Goal: Information Seeking & Learning: Find specific fact

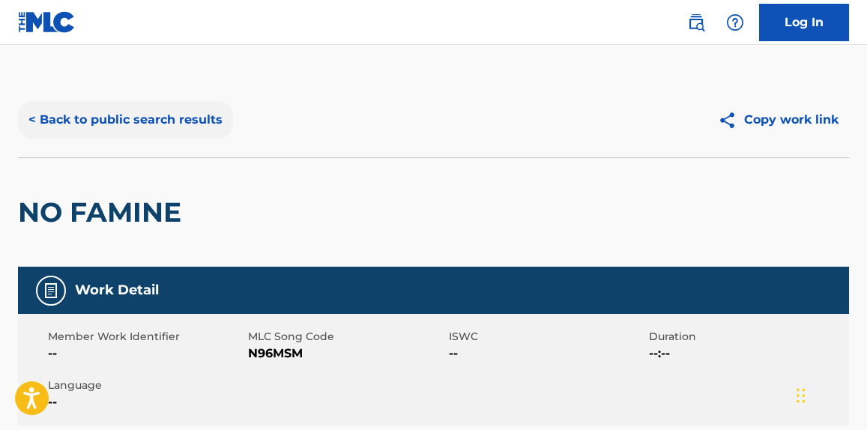
click at [182, 124] on button "< Back to public search results" at bounding box center [125, 119] width 215 height 37
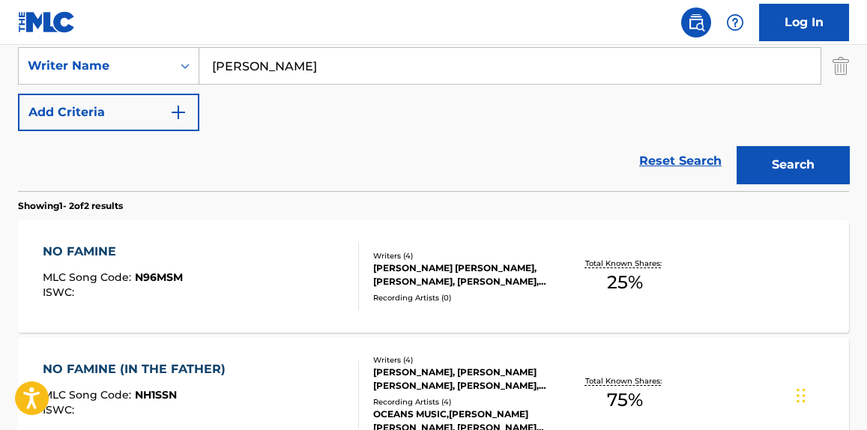
scroll to position [106, 0]
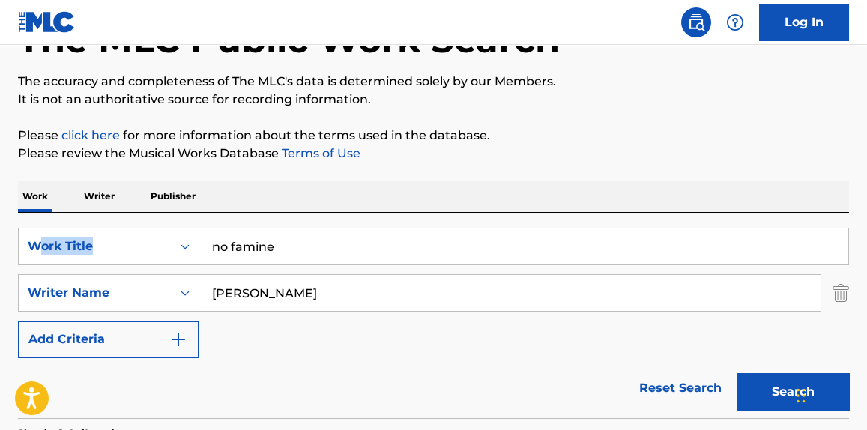
drag, startPoint x: 161, startPoint y: 229, endPoint x: 20, endPoint y: 223, distance: 141.1
click at [10, 229] on div "The MLC Public Work Search The accuracy and completeness of The MLC's data is d…" at bounding box center [433, 362] width 867 height 771
drag, startPoint x: 302, startPoint y: 229, endPoint x: 106, endPoint y: 231, distance: 195.7
click at [106, 231] on div "SearchWithCriteriaf5978839-84bb-4517-9360-c5bc784d5ab9 Work Title no famine" at bounding box center [433, 246] width 831 height 37
paste input "Pull Me Close / Because He Lives - [PERSON_NAME] & [PERSON_NAME]"
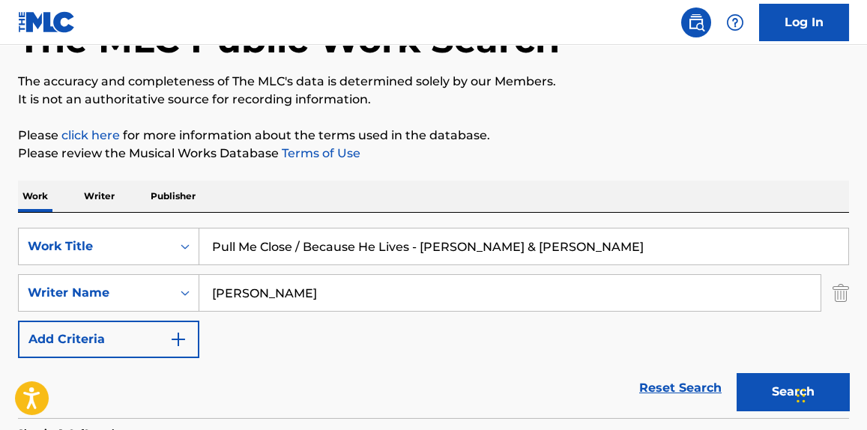
type input "Pull Me Close / Because He Lives - [PERSON_NAME] & [PERSON_NAME]"
click at [644, 120] on div "The MLC Public Work Search The accuracy and completeness of The MLC's data is d…" at bounding box center [433, 362] width 867 height 771
click at [848, 297] on img "Search Form" at bounding box center [841, 292] width 16 height 37
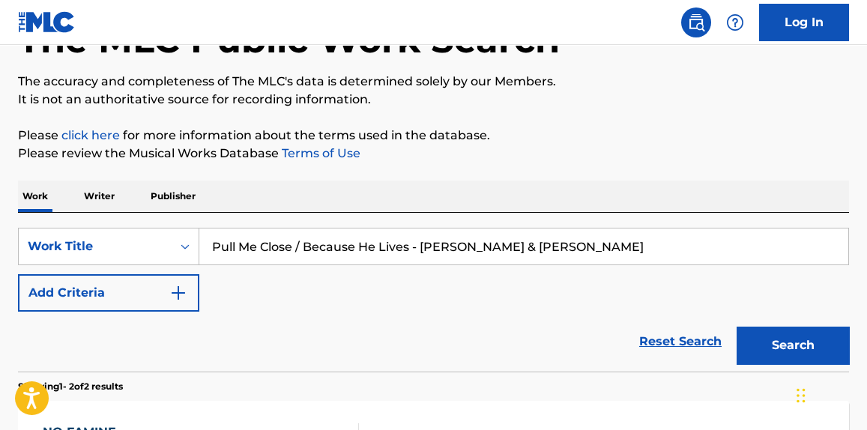
scroll to position [220, 0]
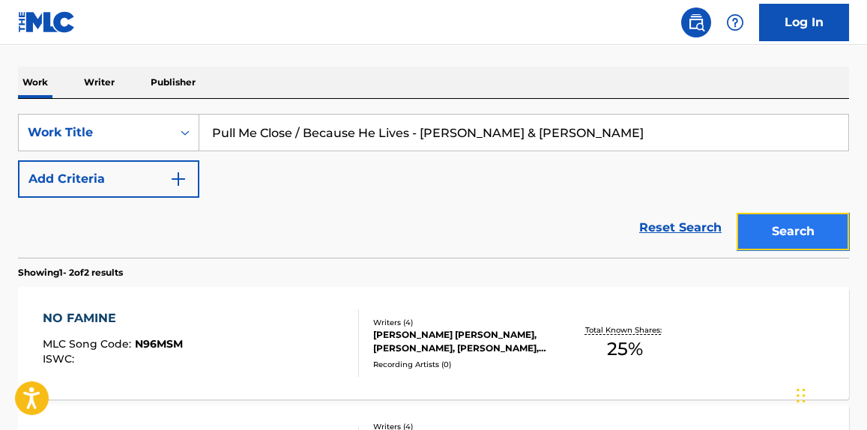
click at [807, 244] on button "Search" at bounding box center [793, 231] width 112 height 37
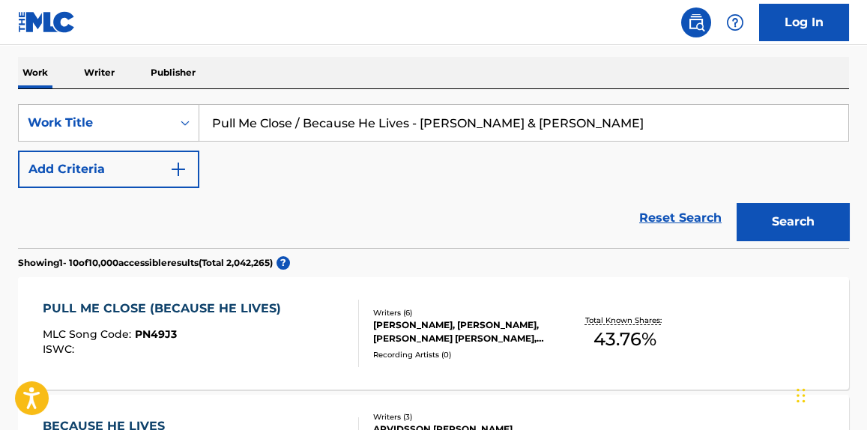
scroll to position [333, 0]
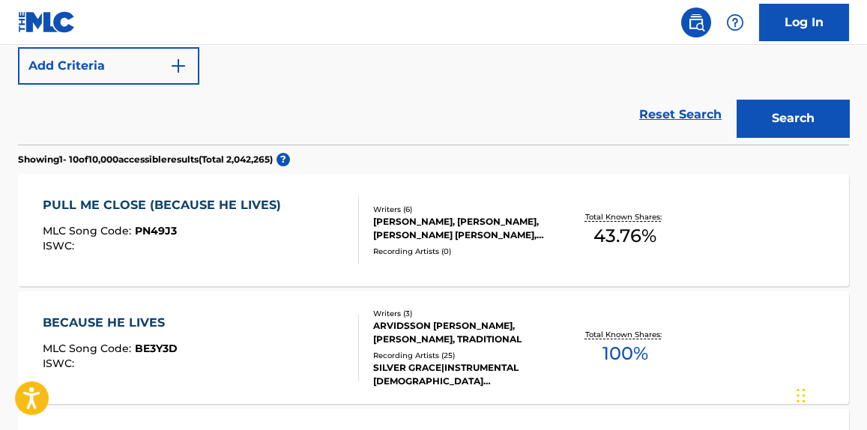
click at [232, 184] on div "PULL ME CLOSE (BECAUSE HE LIVES) MLC Song Code : PN49J3 ISWC : Writers ( 6 ) [P…" at bounding box center [433, 230] width 831 height 112
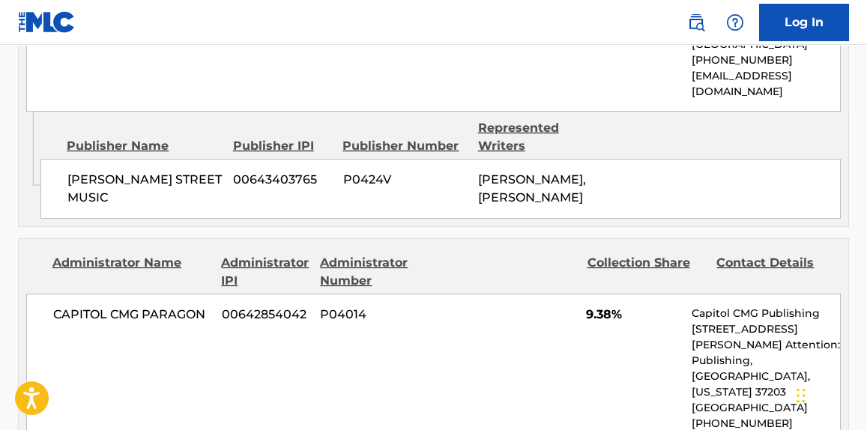
scroll to position [1242, 0]
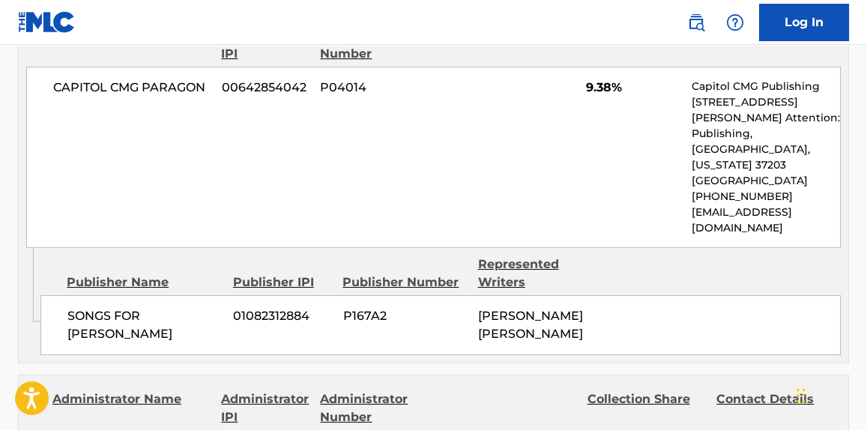
click at [541, 316] on span "[PERSON_NAME] [PERSON_NAME]" at bounding box center [530, 325] width 105 height 32
click at [541, 315] on span "[PERSON_NAME] [PERSON_NAME]" at bounding box center [530, 325] width 105 height 32
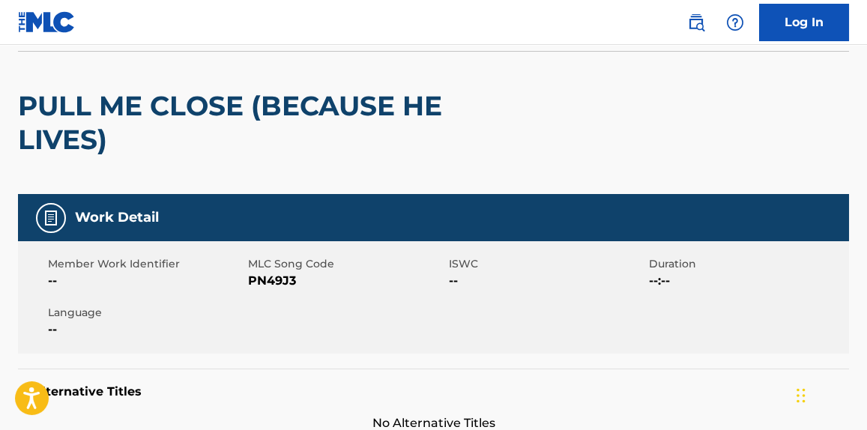
scroll to position [0, 0]
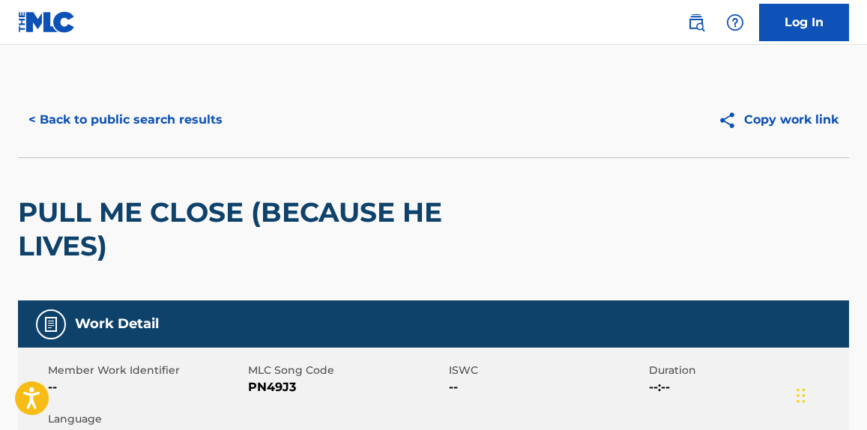
click at [164, 133] on button "< Back to public search results" at bounding box center [125, 119] width 215 height 37
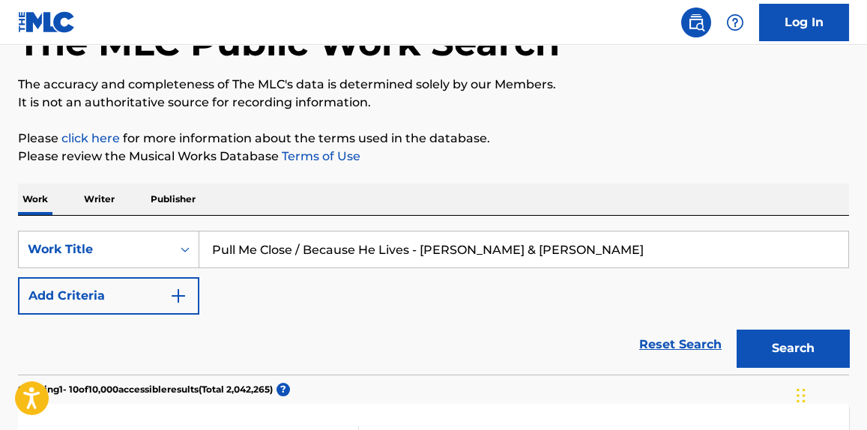
scroll to position [99, 0]
